Goal: Find specific page/section: Find specific page/section

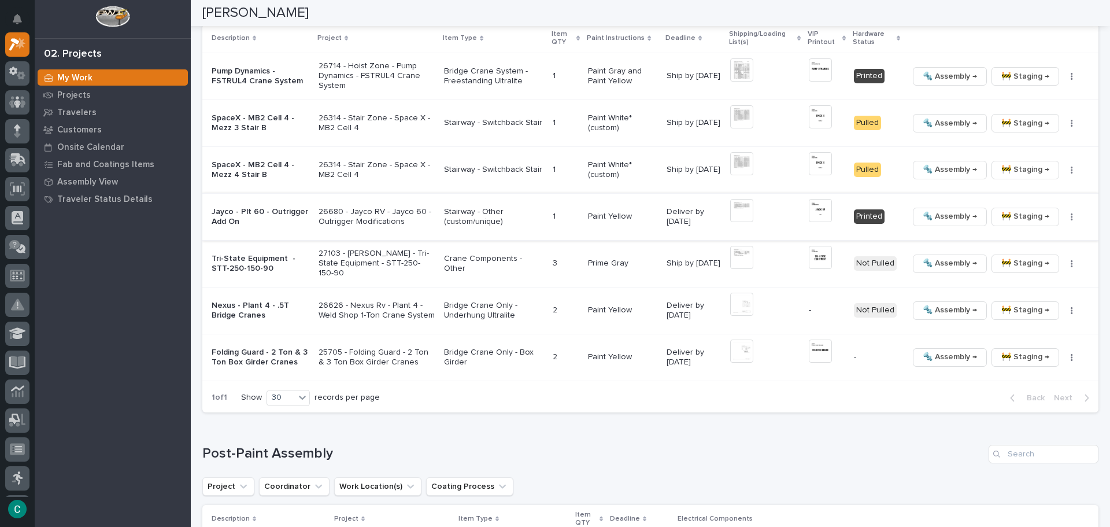
click at [810, 213] on img at bounding box center [820, 210] width 23 height 23
click at [815, 212] on img at bounding box center [820, 210] width 23 height 23
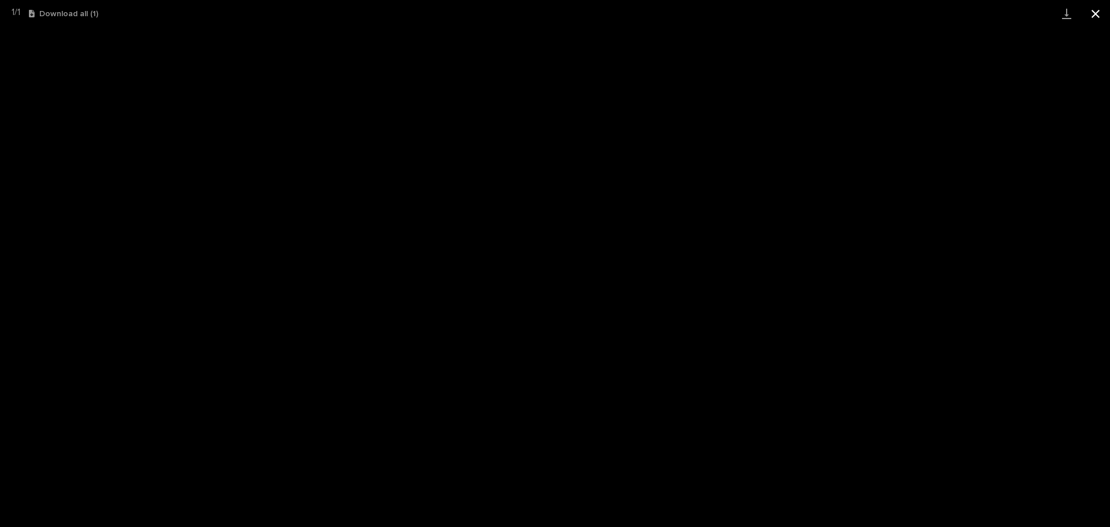
click at [1099, 16] on button "Close gallery" at bounding box center [1095, 13] width 29 height 27
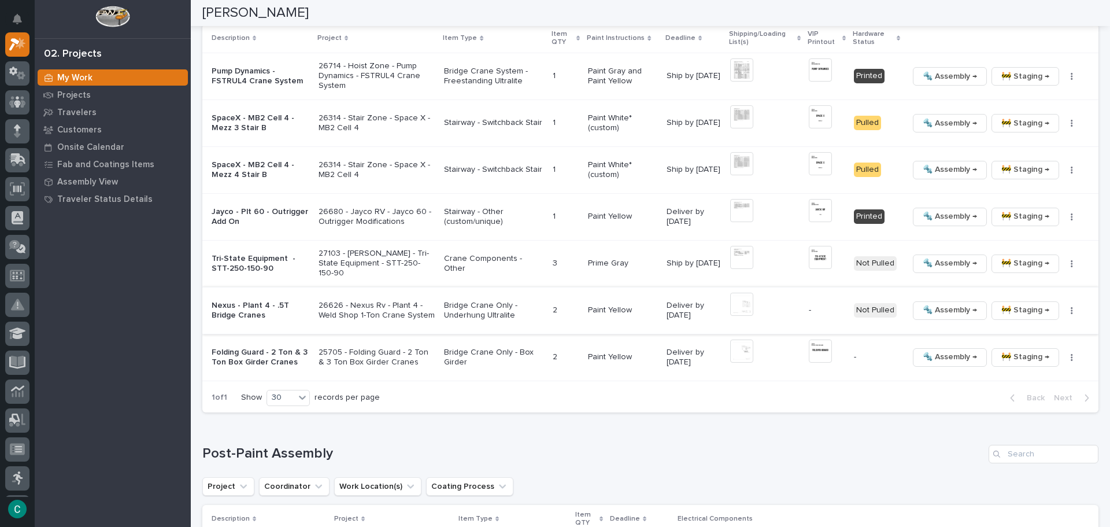
click at [745, 305] on img at bounding box center [741, 304] width 23 height 23
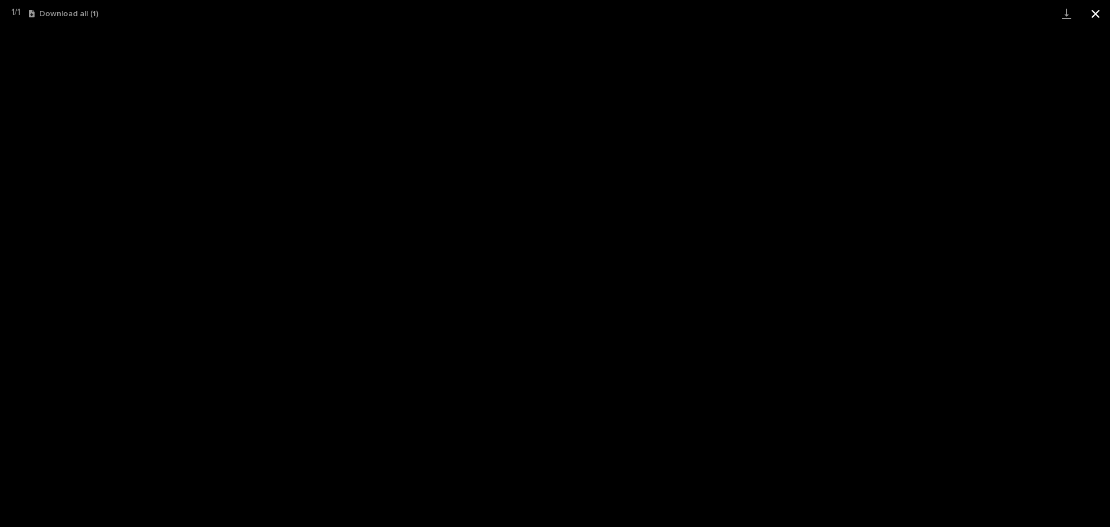
click at [1095, 8] on button "Close gallery" at bounding box center [1095, 13] width 29 height 27
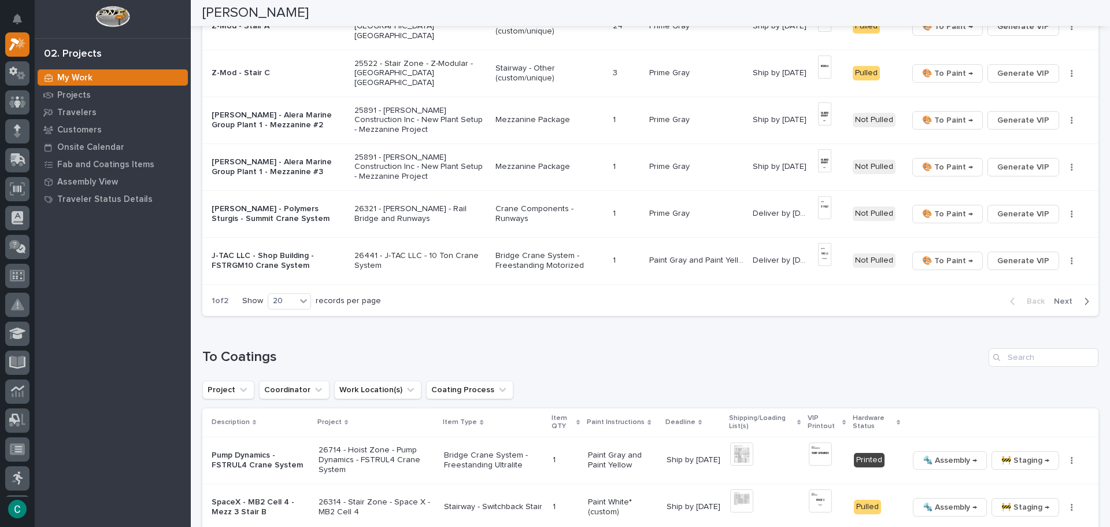
scroll to position [815, 0]
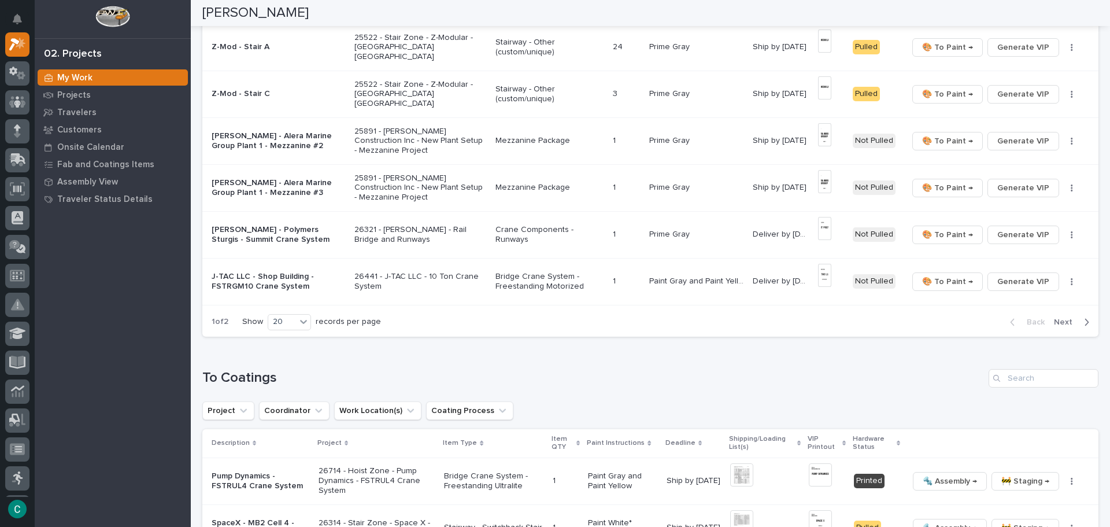
click at [522, 284] on p "Bridge Crane System - Freestanding Motorized" at bounding box center [550, 282] width 108 height 20
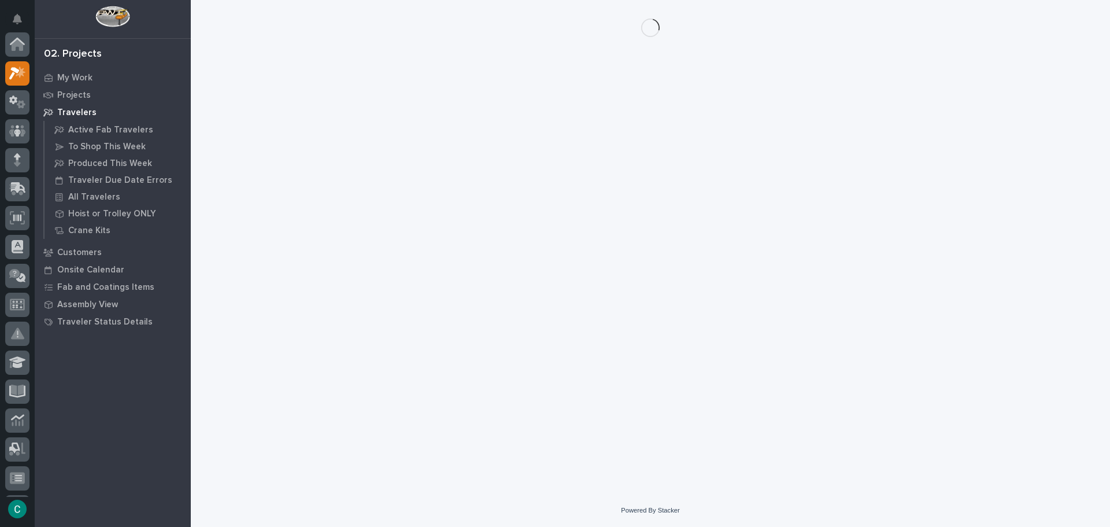
scroll to position [29, 0]
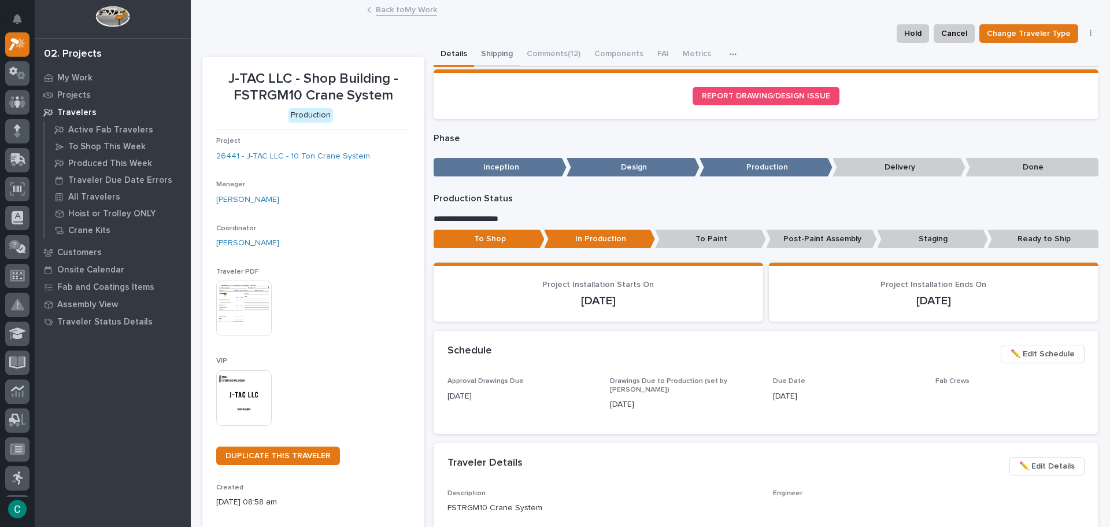
click at [483, 54] on button "Shipping" at bounding box center [497, 55] width 46 height 24
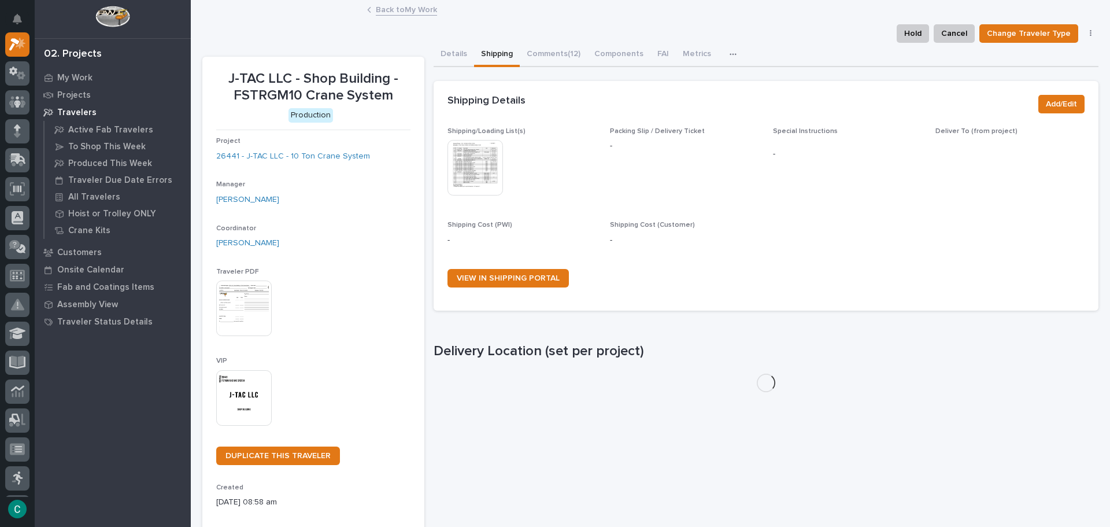
click at [472, 178] on img at bounding box center [476, 168] width 56 height 56
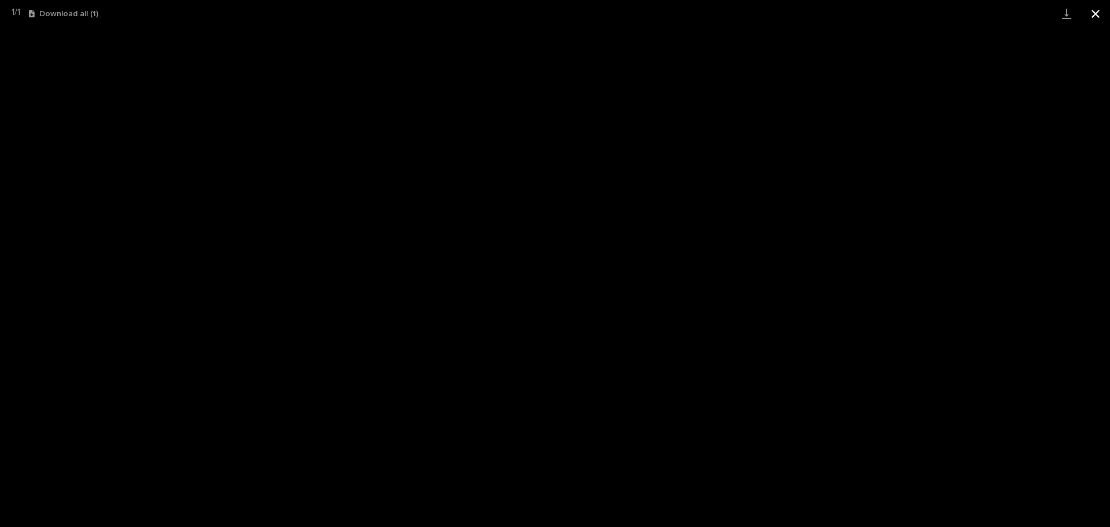
click at [1095, 18] on button "Close gallery" at bounding box center [1095, 13] width 29 height 27
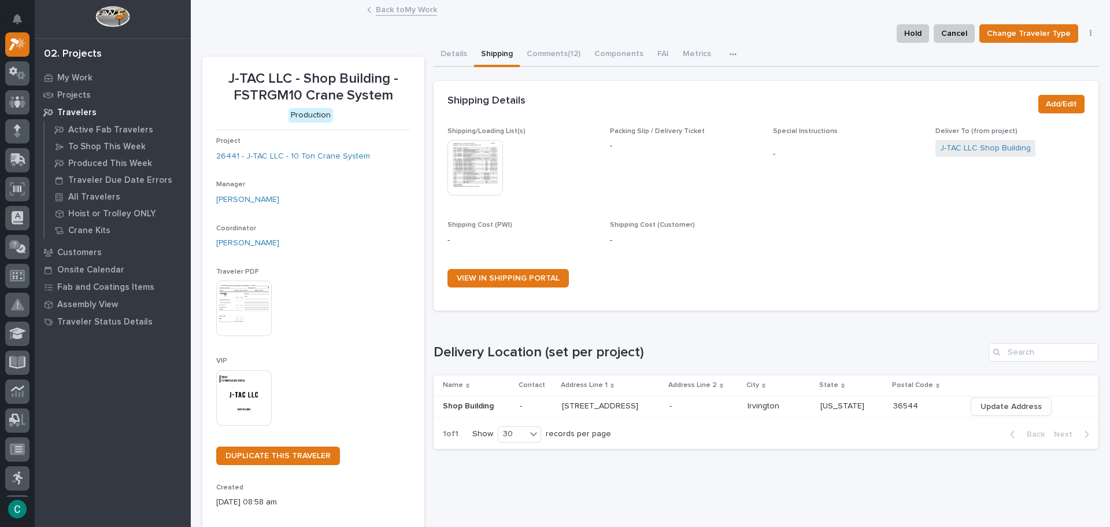
click at [409, 10] on link "Back to My Work" at bounding box center [406, 8] width 61 height 13
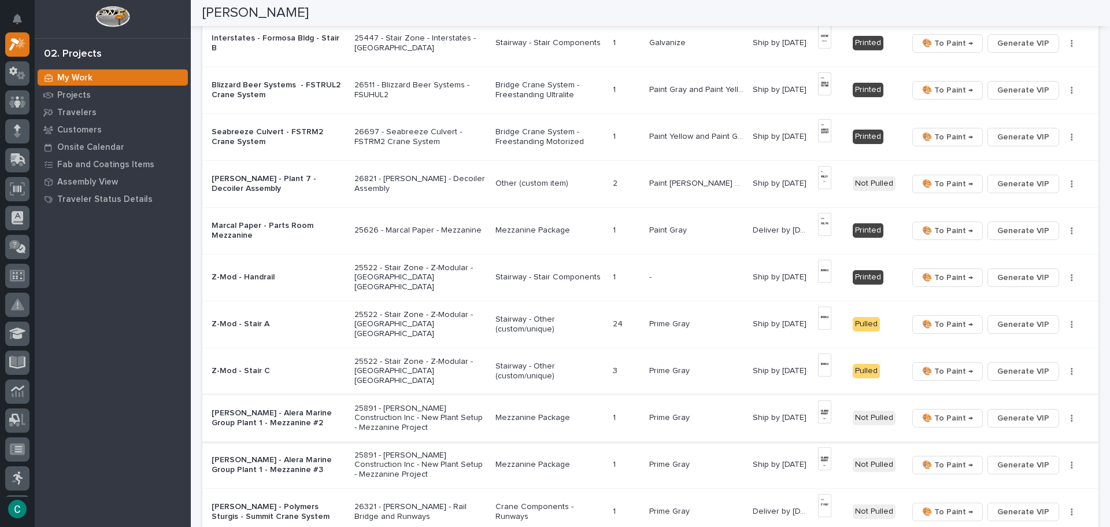
scroll to position [520, 0]
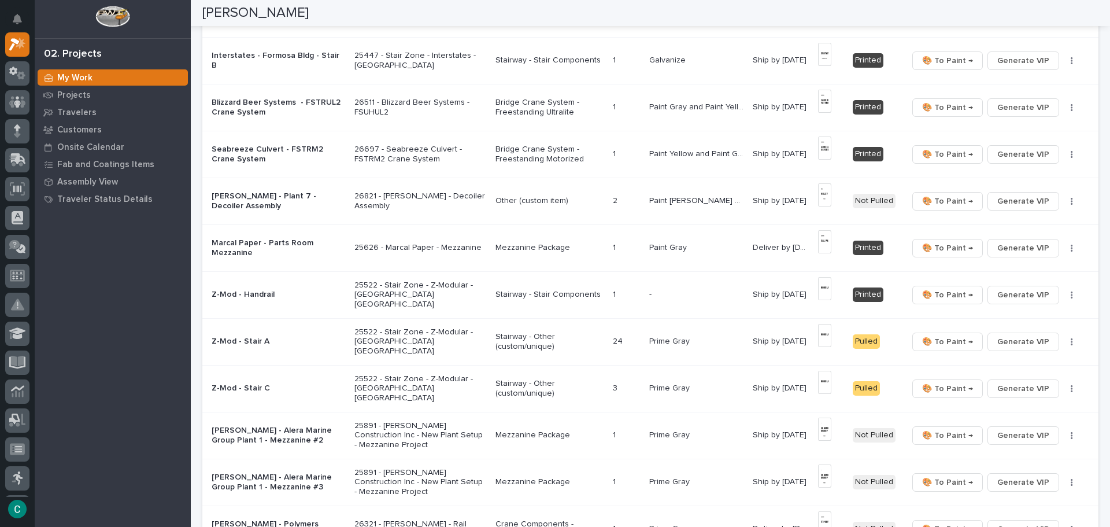
click at [541, 244] on p "Mezzanine Package" at bounding box center [550, 248] width 108 height 10
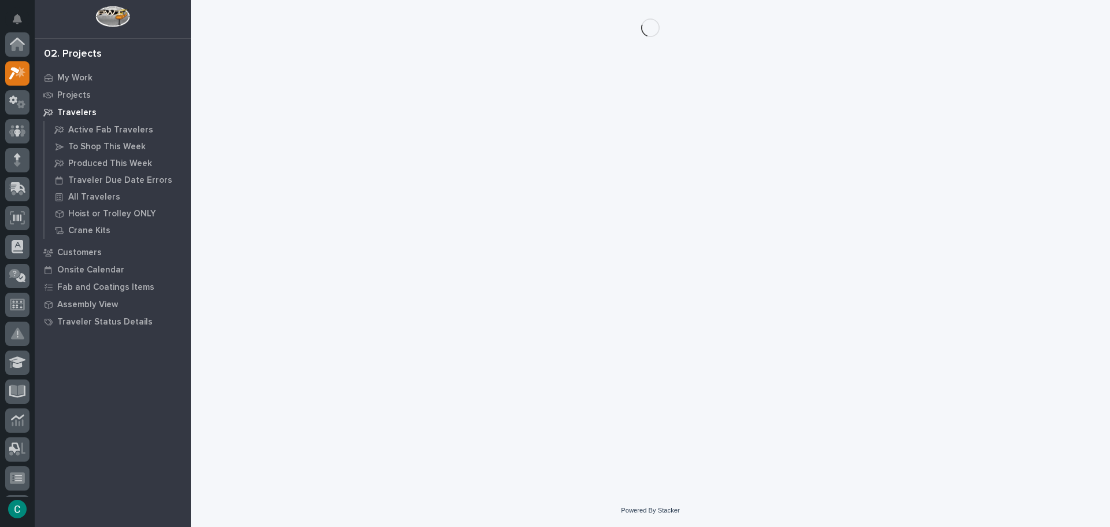
scroll to position [29, 0]
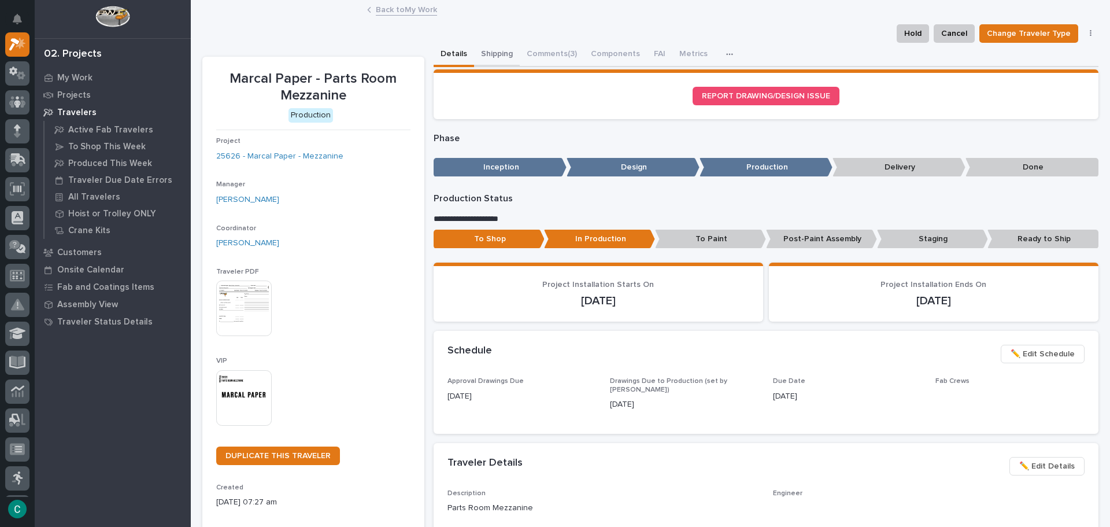
click at [482, 54] on button "Shipping" at bounding box center [497, 55] width 46 height 24
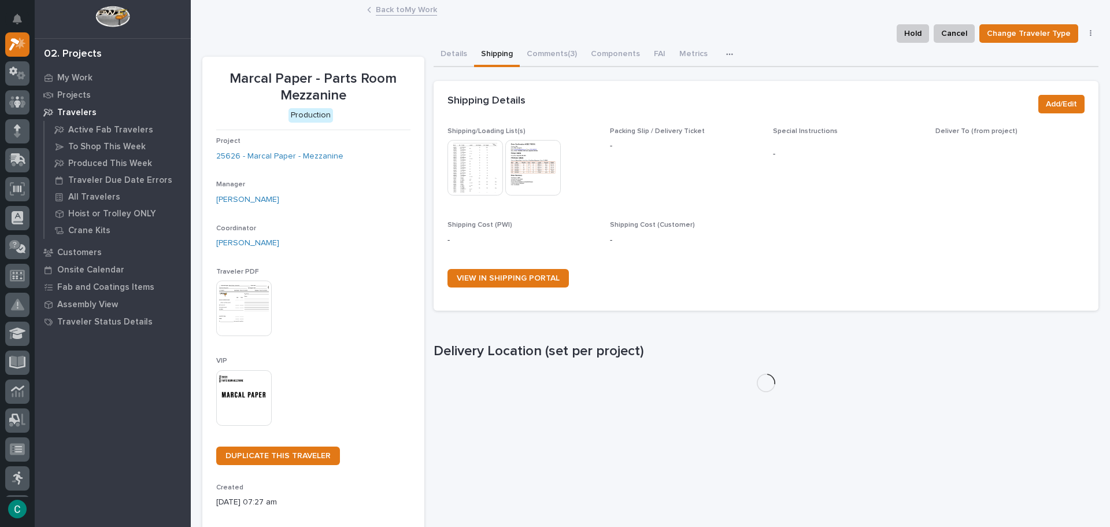
click at [472, 160] on img at bounding box center [476, 168] width 56 height 56
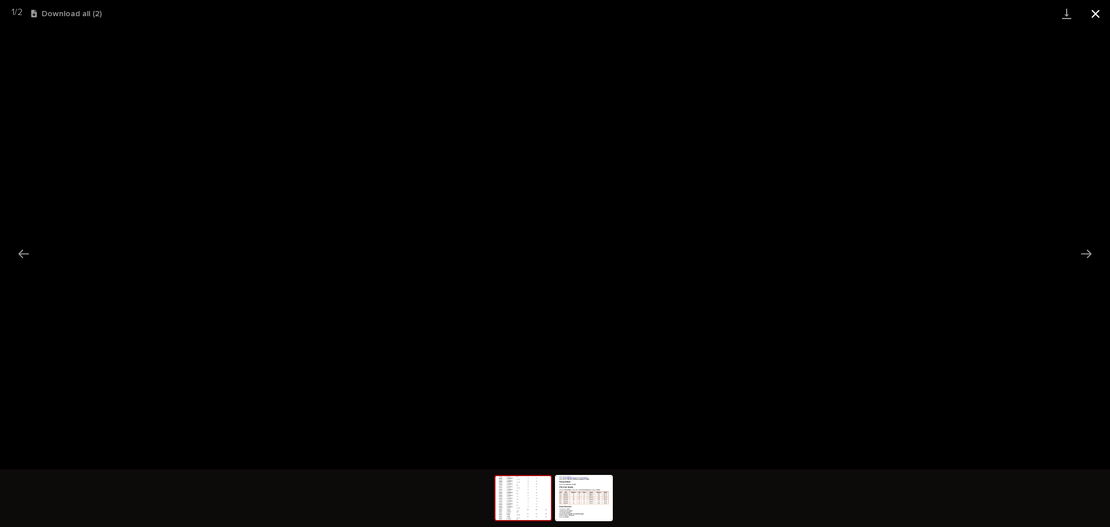
click at [1095, 14] on button "Close gallery" at bounding box center [1095, 13] width 29 height 27
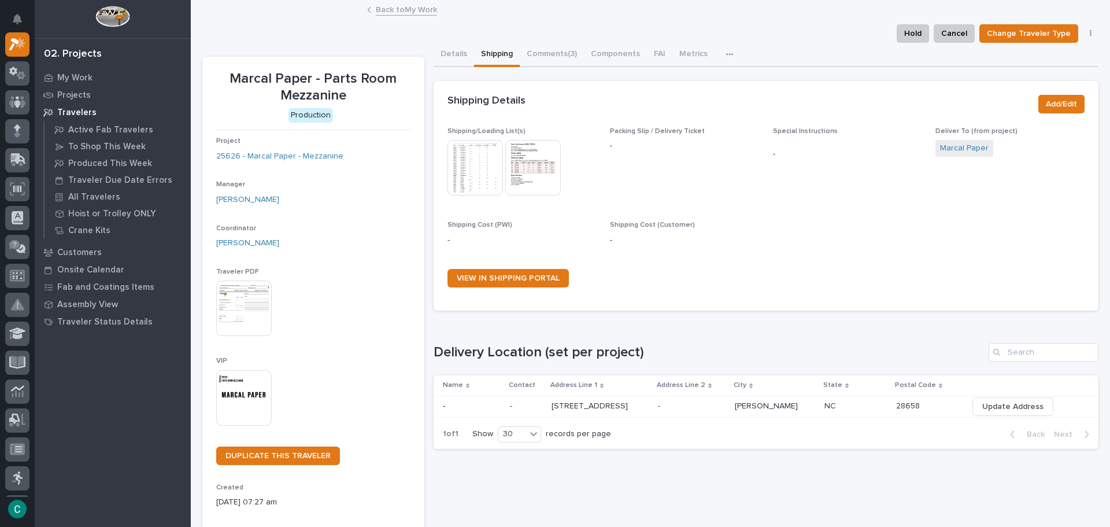
click at [423, 10] on link "Back to My Work" at bounding box center [406, 8] width 61 height 13
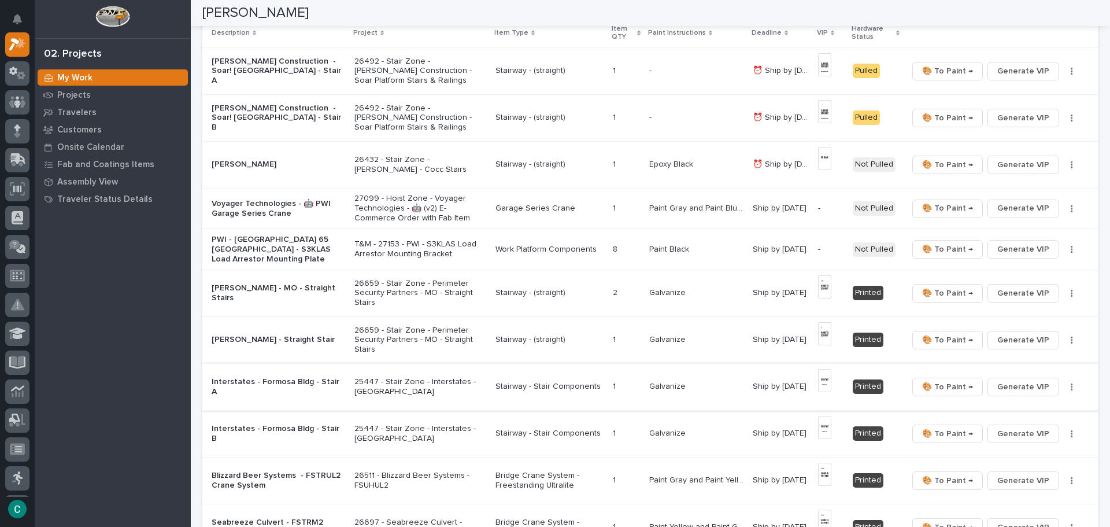
scroll to position [116, 0]
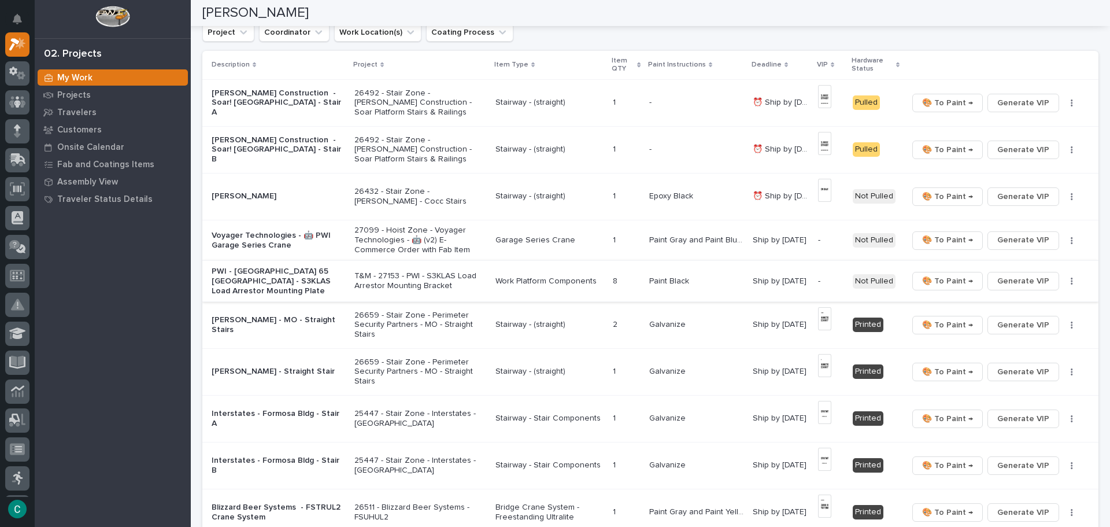
click at [1013, 278] on span "Generate VIP" at bounding box center [1023, 281] width 52 height 14
click at [1006, 241] on span "Generate VIP" at bounding box center [1023, 240] width 52 height 14
click at [523, 240] on p "Garage Series Crane" at bounding box center [550, 240] width 108 height 10
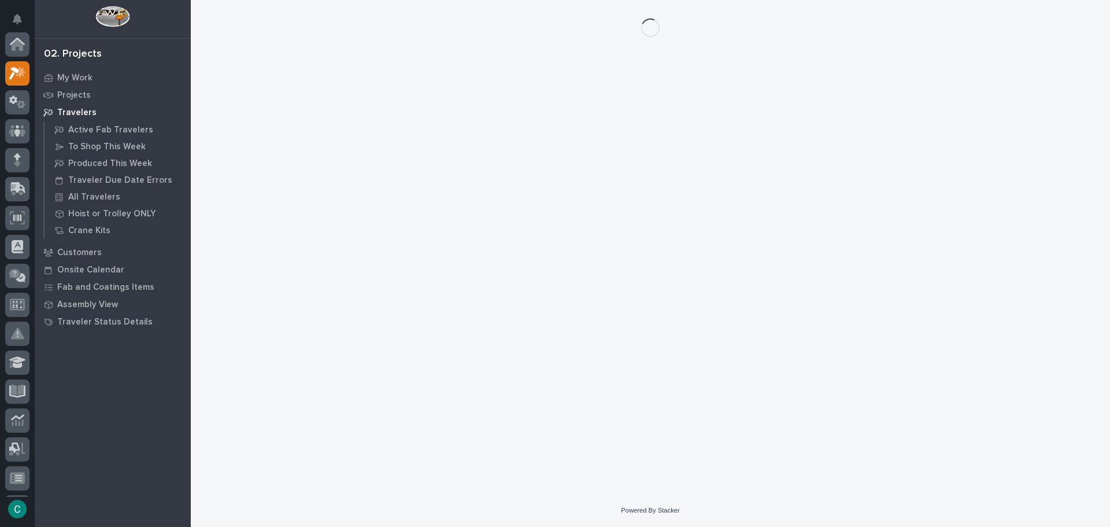
scroll to position [29, 0]
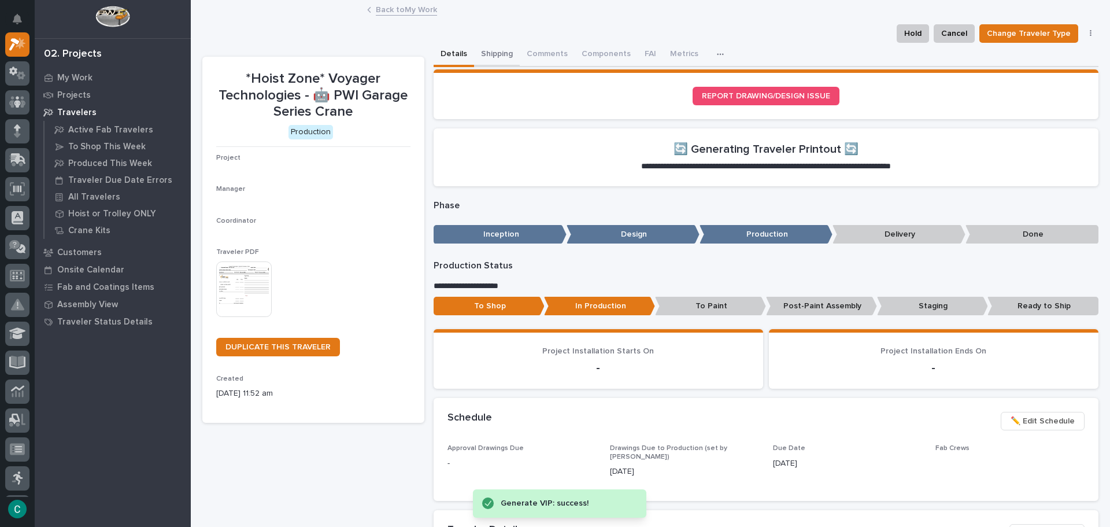
click at [493, 58] on button "Shipping" at bounding box center [497, 55] width 46 height 24
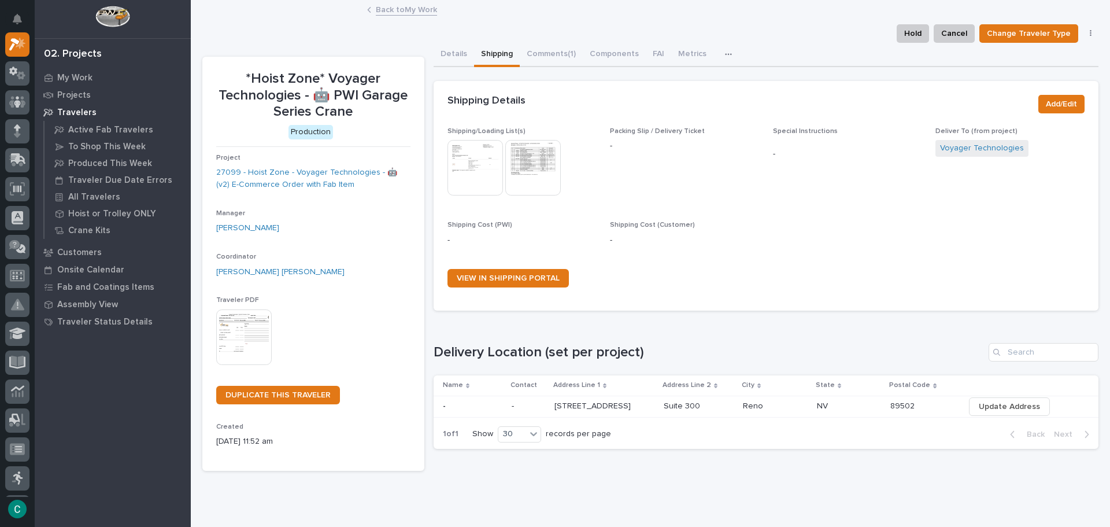
click at [518, 157] on img at bounding box center [533, 168] width 56 height 56
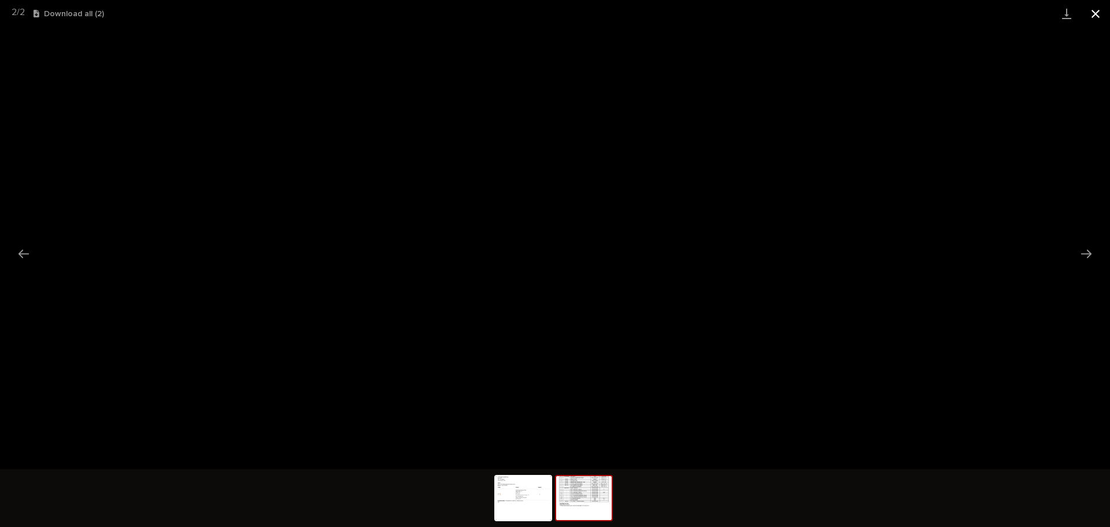
click at [1096, 15] on button "Close gallery" at bounding box center [1095, 13] width 29 height 27
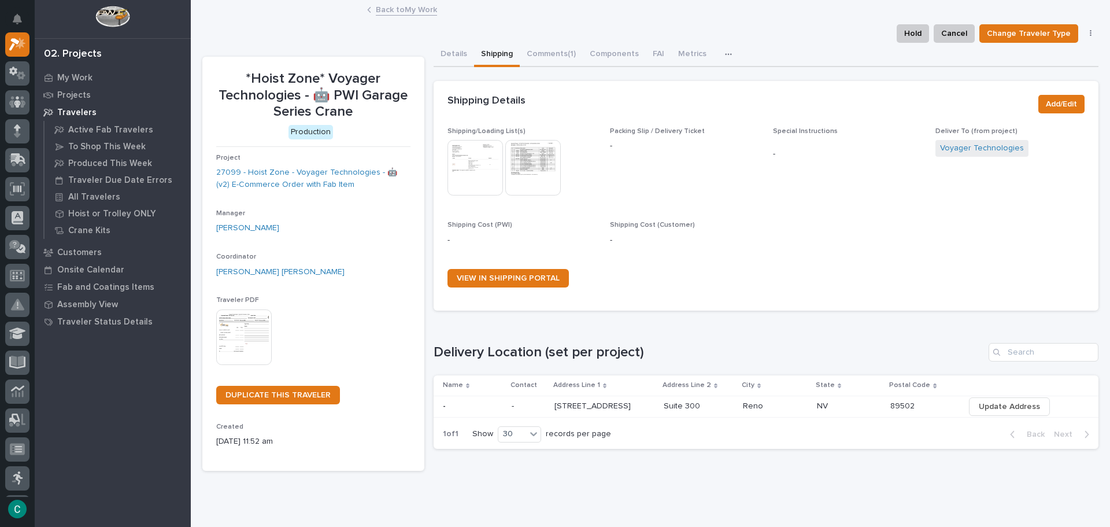
click at [424, 8] on link "Back to My Work" at bounding box center [406, 8] width 61 height 13
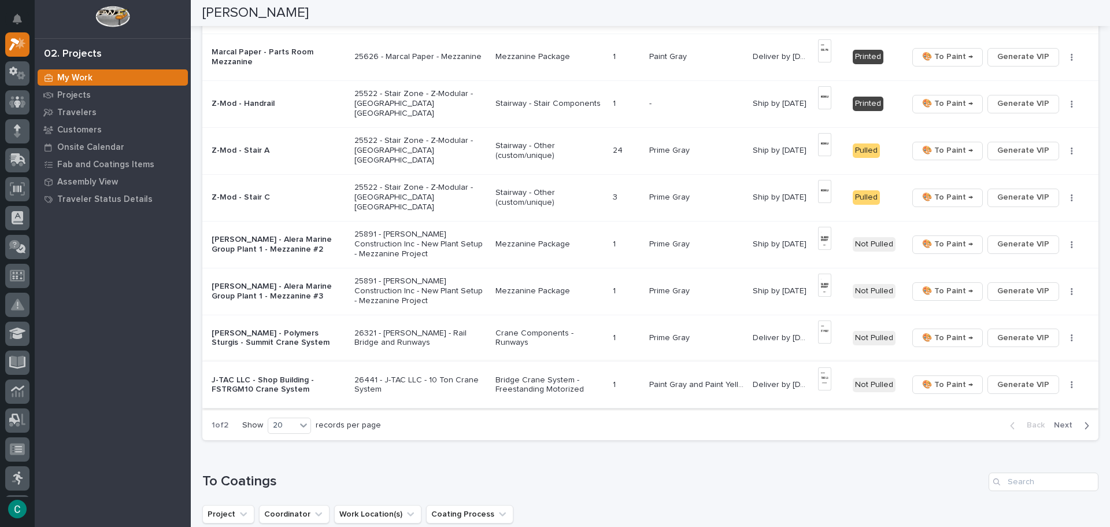
scroll to position [752, 0]
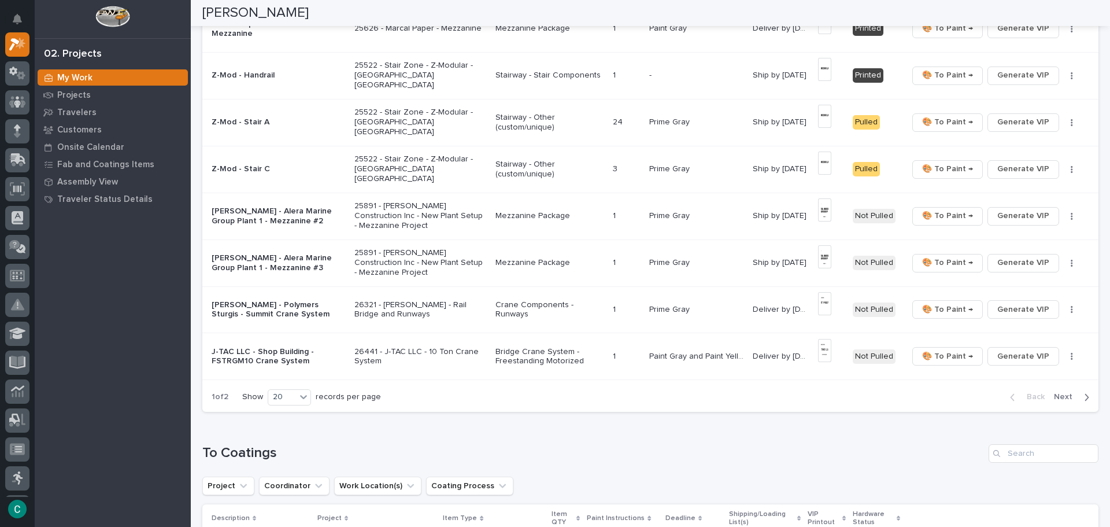
click at [1084, 400] on icon "button" at bounding box center [1086, 397] width 5 height 10
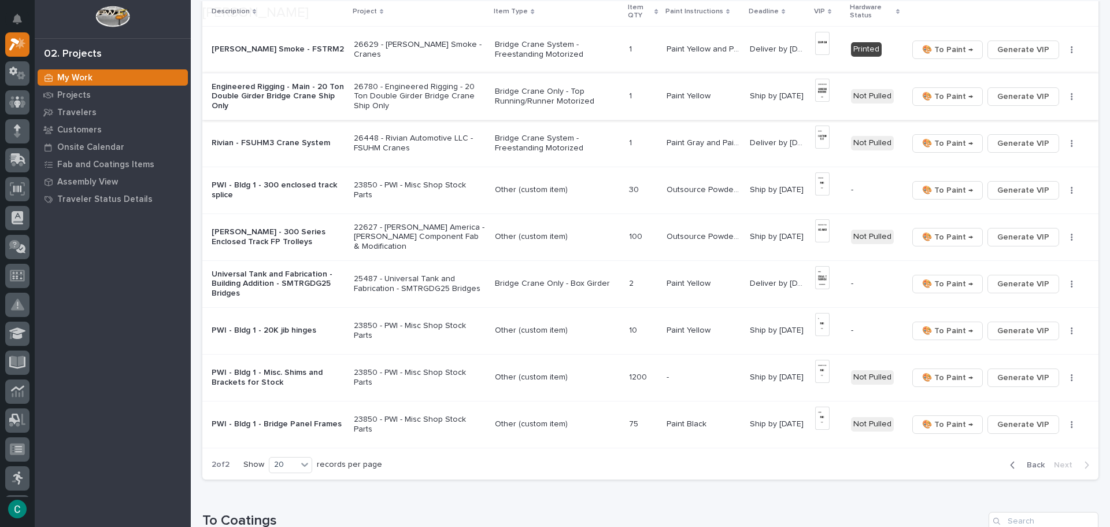
scroll to position [173, 0]
